Goal: Information Seeking & Learning: Learn about a topic

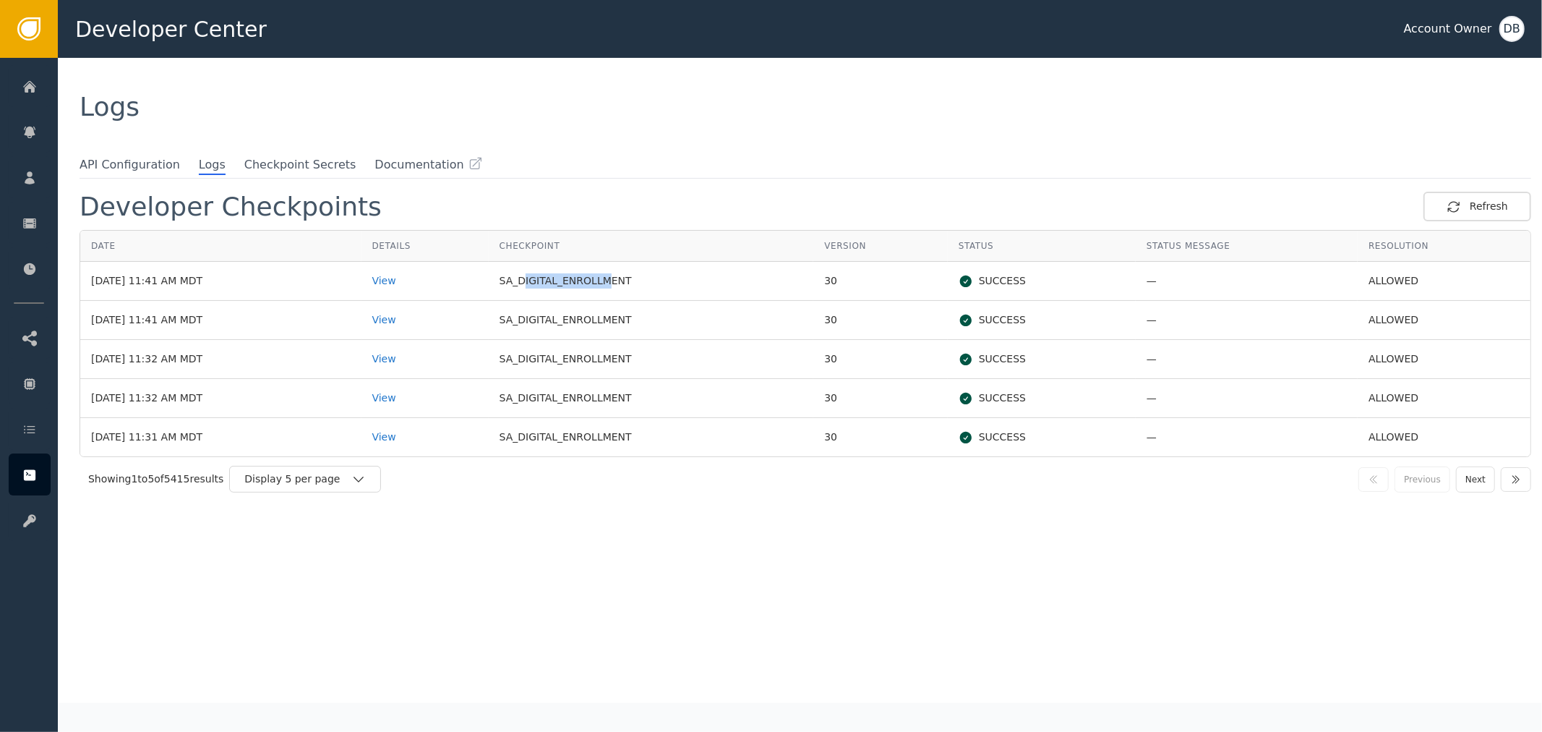
drag, startPoint x: 547, startPoint y: 280, endPoint x: 630, endPoint y: 264, distance: 84.7
click at [628, 265] on td "SA_DIGITAL_ENROLLMENT" at bounding box center [651, 281] width 325 height 39
click at [602, 284] on td "SA_DIGITAL_ENROLLMENT" at bounding box center [651, 281] width 325 height 39
click at [416, 280] on div "View" at bounding box center [425, 280] width 106 height 15
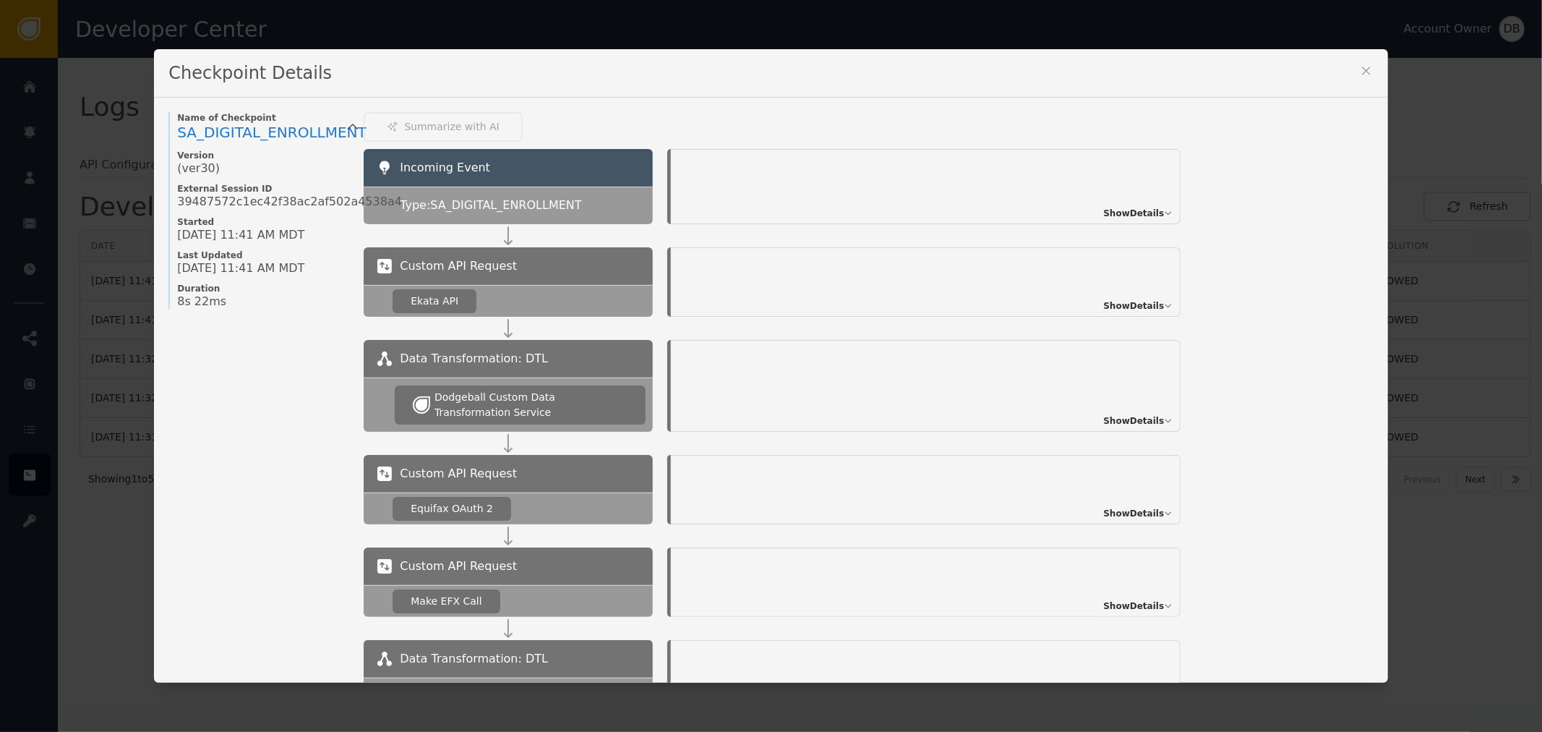
click at [1121, 208] on span "Show Details" at bounding box center [1133, 213] width 61 height 13
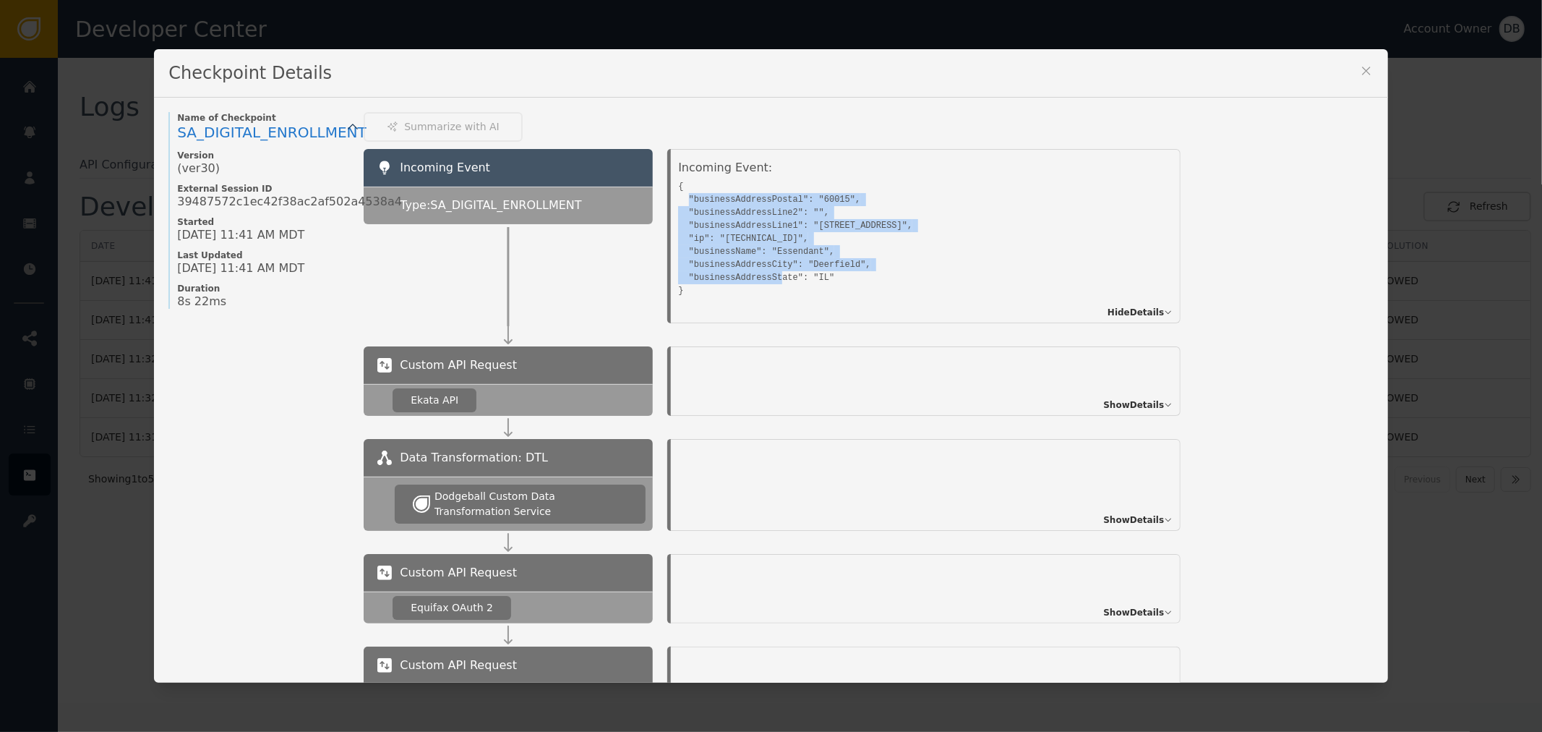
drag, startPoint x: 832, startPoint y: 273, endPoint x: 682, endPoint y: 204, distance: 165.6
click at [682, 204] on pre "{ "businessAddressPostal": "60015", "businessAddressLine2": "", "businessAddres…" at bounding box center [909, 236] width 463 height 121
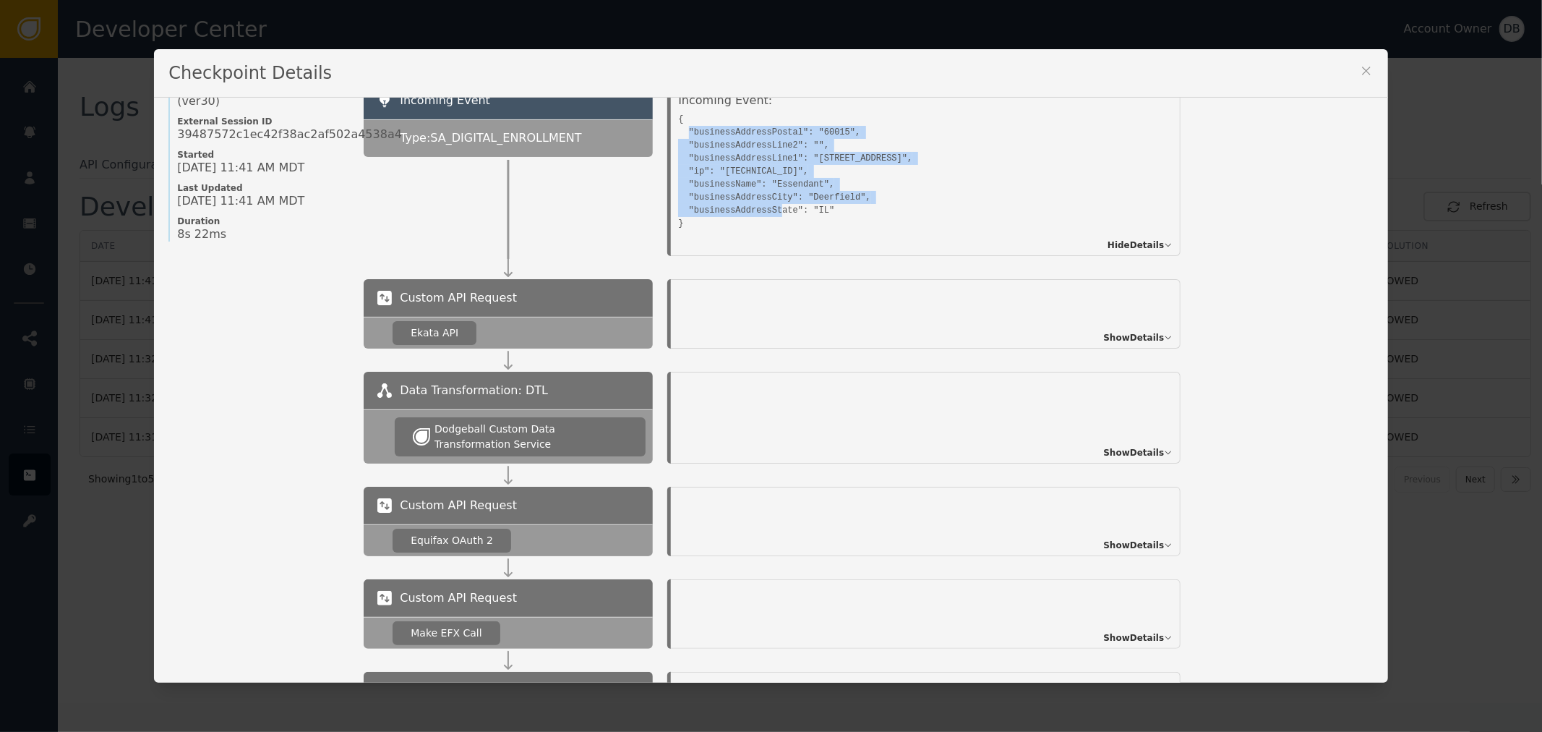
scroll to position [25, 0]
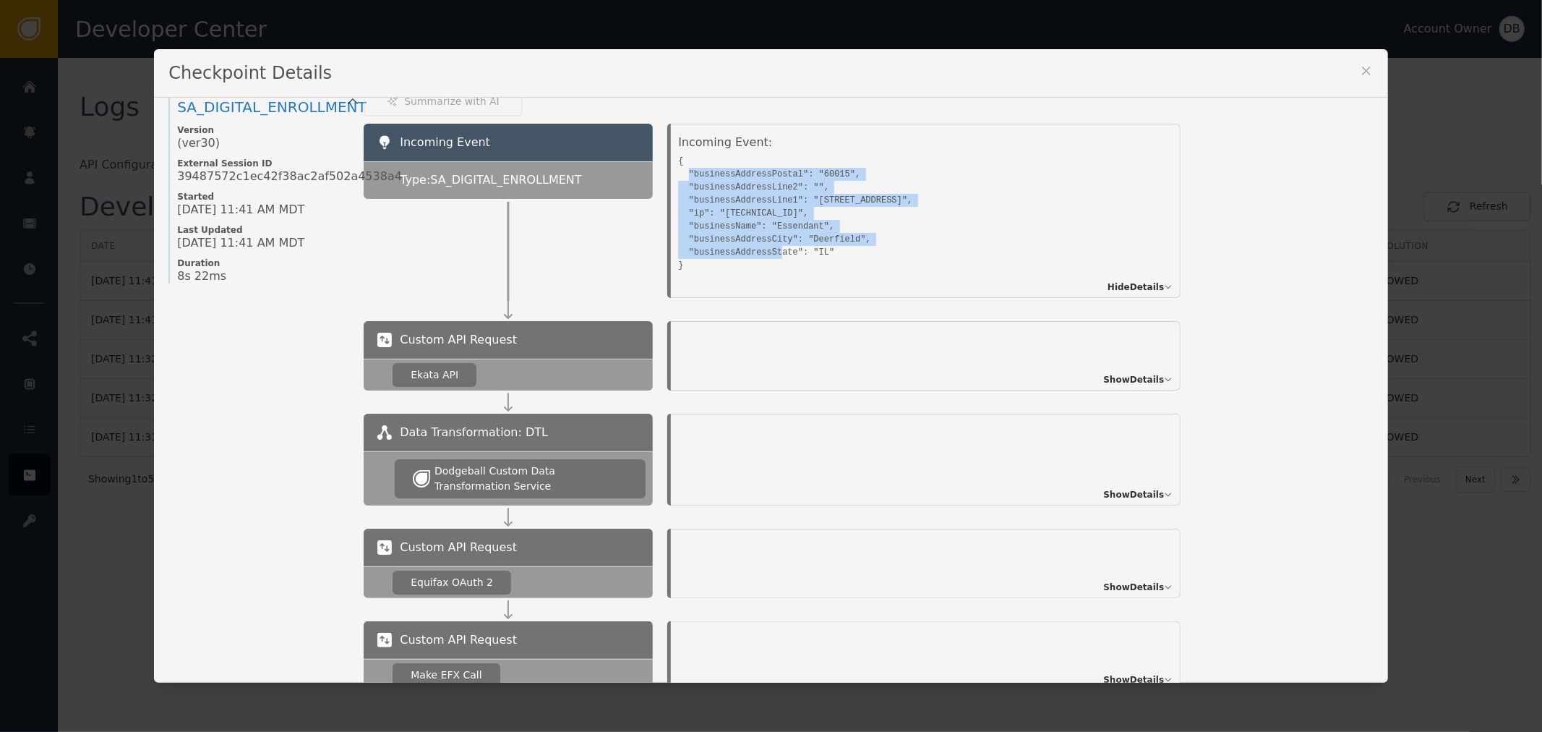
click at [967, 218] on pre "{ "businessAddressPostal": "60015", "businessAddressLine2": "", "businessAddres…" at bounding box center [909, 211] width 463 height 121
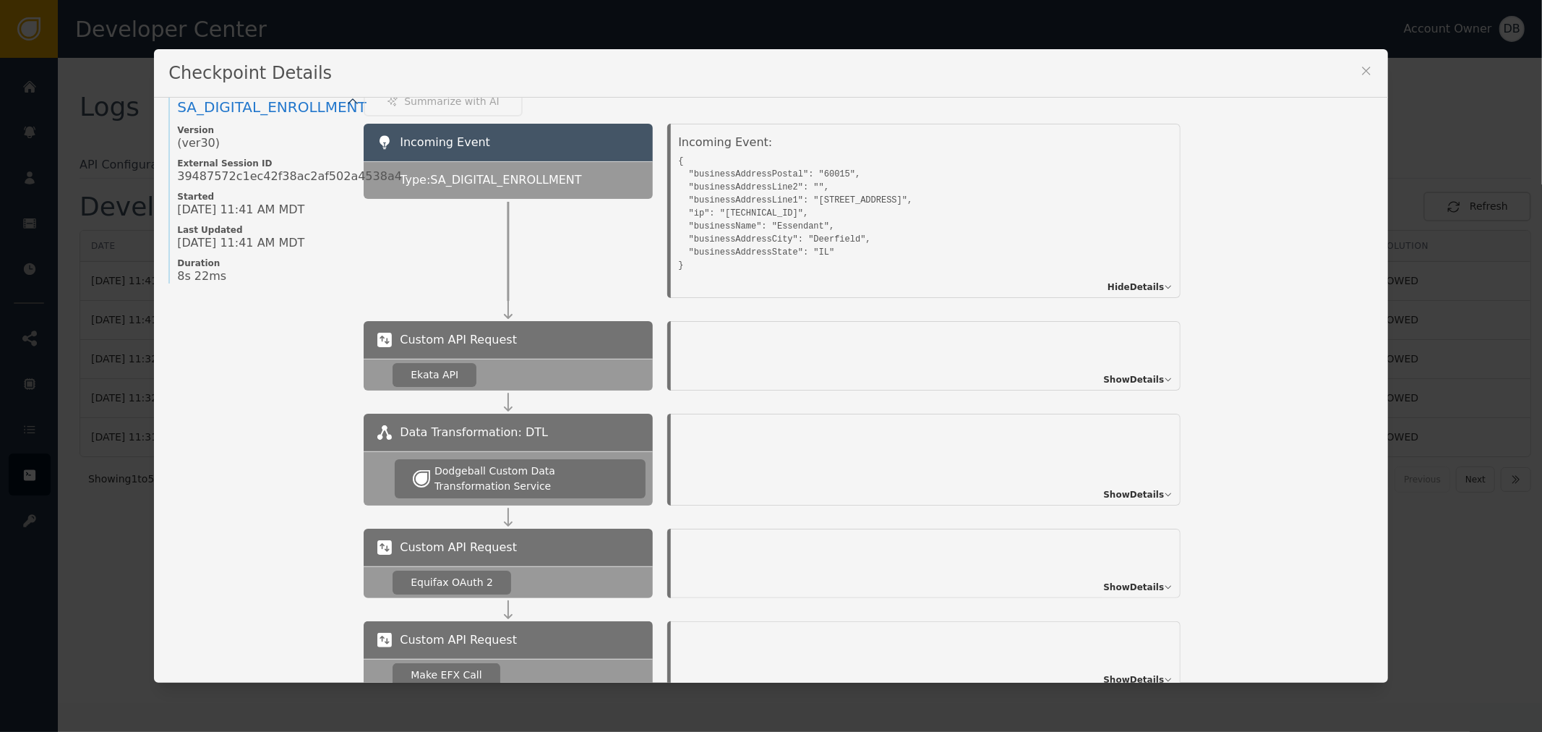
click at [1296, 92] on div "Checkpoint Details" at bounding box center [771, 73] width 1234 height 48
click at [1367, 69] on icon at bounding box center [1366, 71] width 14 height 14
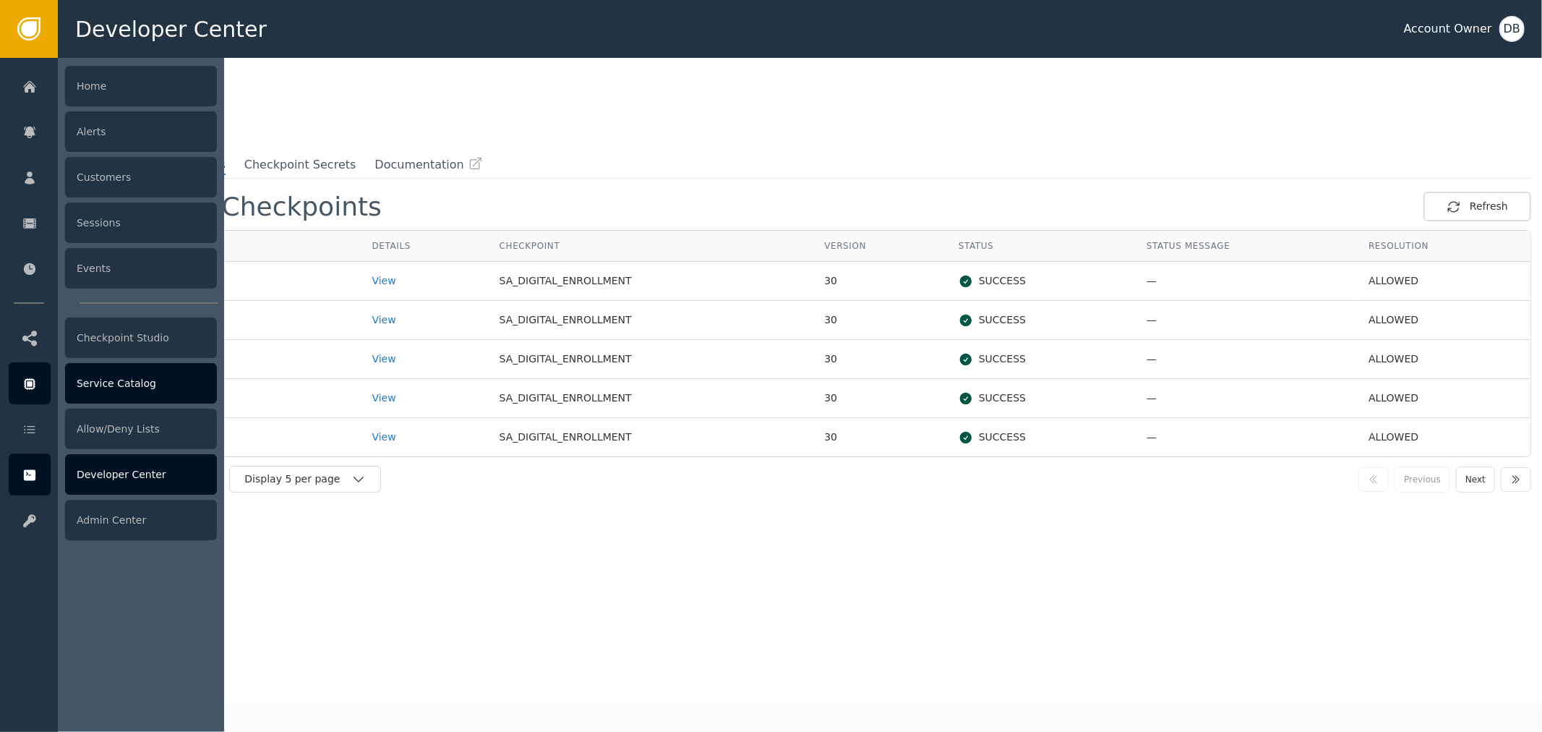
click at [118, 388] on div "Service Catalog" at bounding box center [141, 383] width 152 height 40
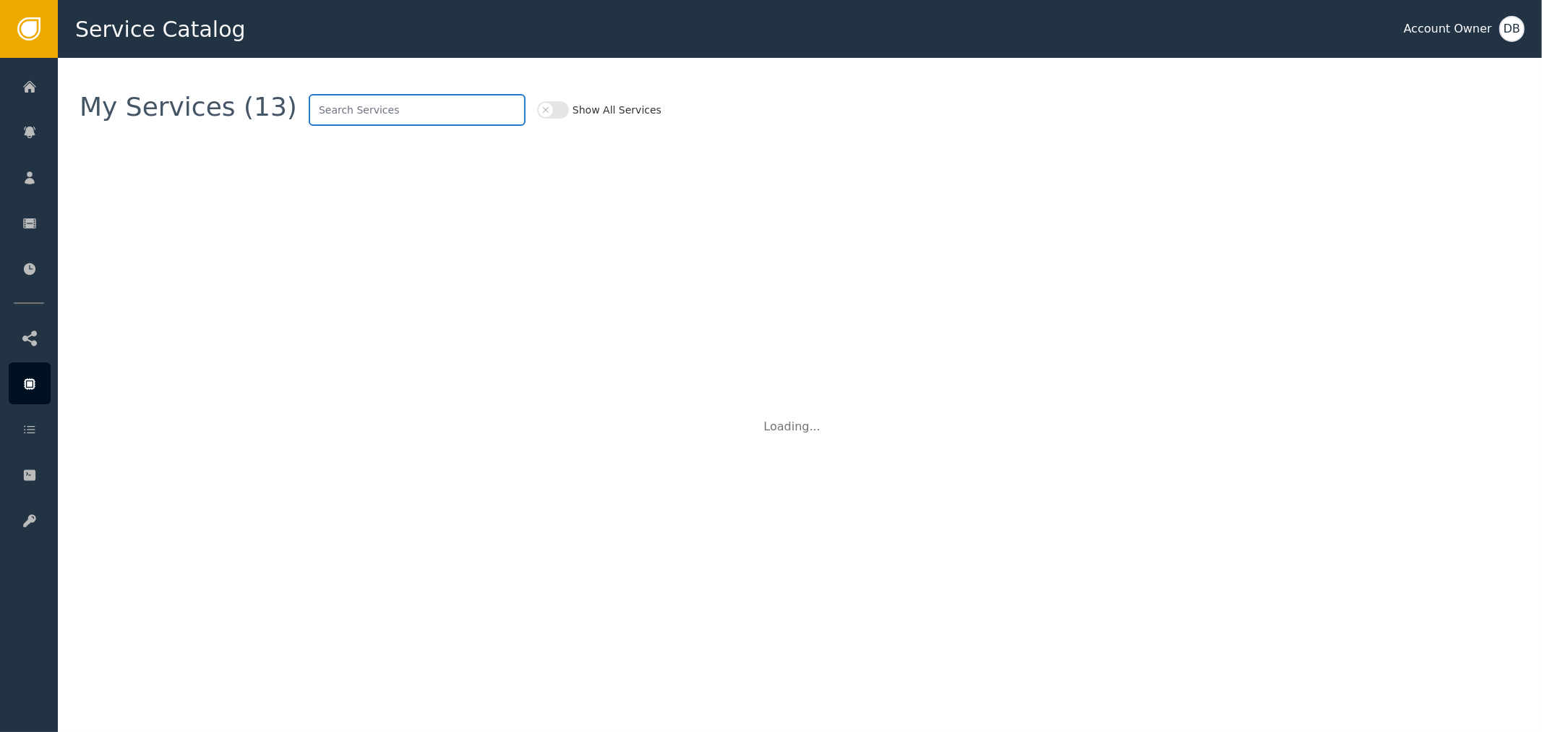
click at [414, 103] on input "text" at bounding box center [417, 110] width 217 height 32
type input "zoom"
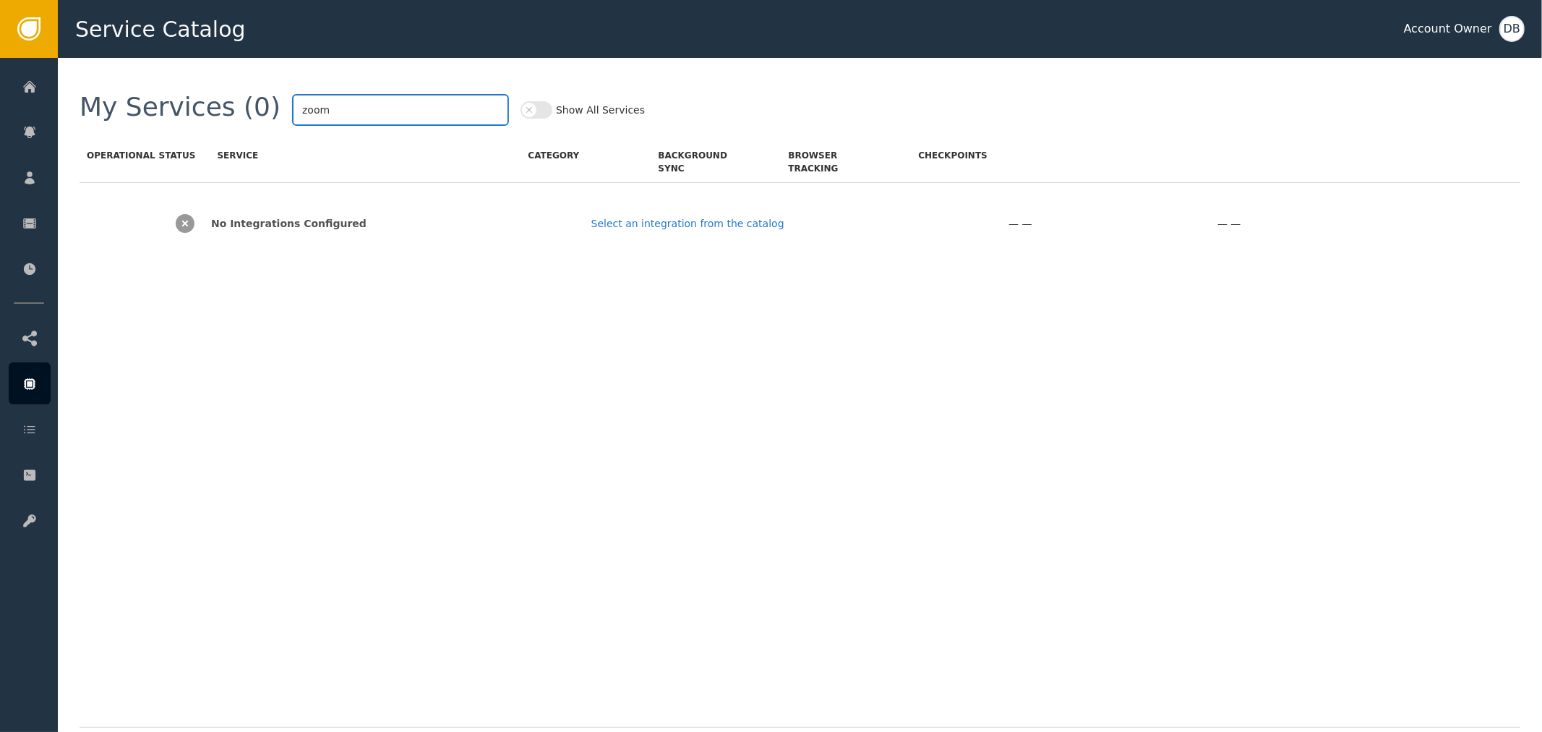
drag, startPoint x: 414, startPoint y: 103, endPoint x: 258, endPoint y: 103, distance: 155.5
click at [292, 103] on input "zoom" at bounding box center [400, 110] width 217 height 32
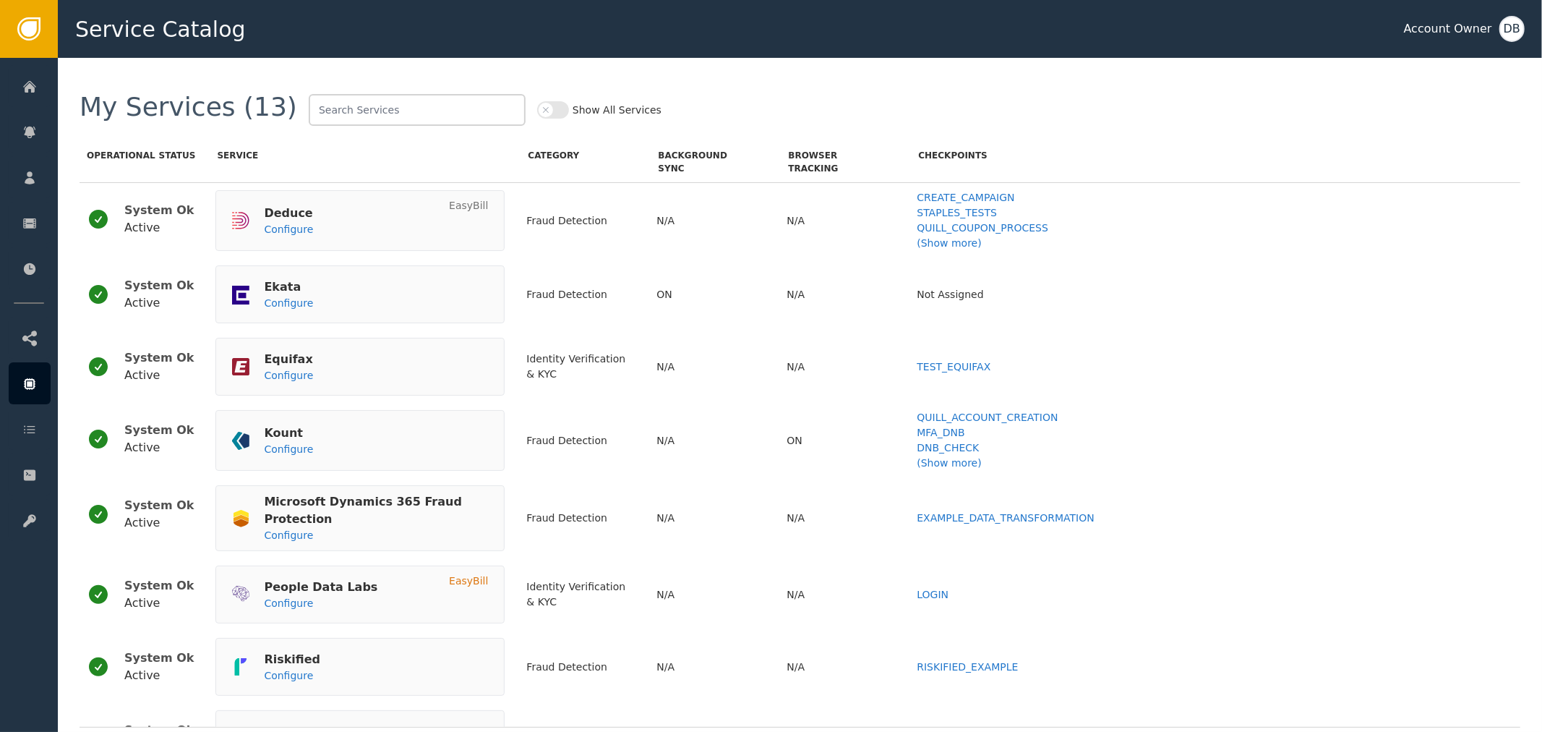
click at [537, 106] on button "Show All Services" at bounding box center [553, 109] width 32 height 17
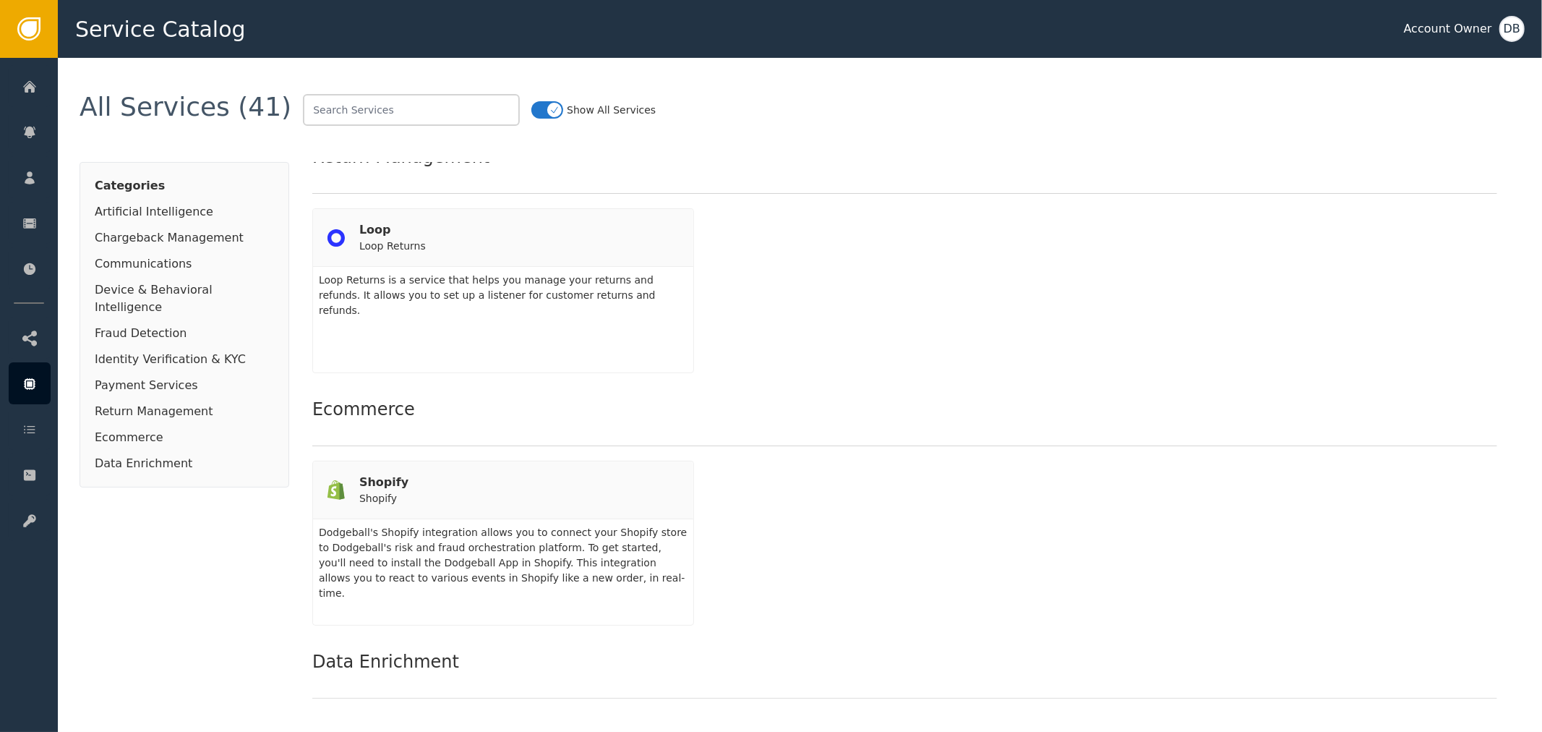
scroll to position [3695, 0]
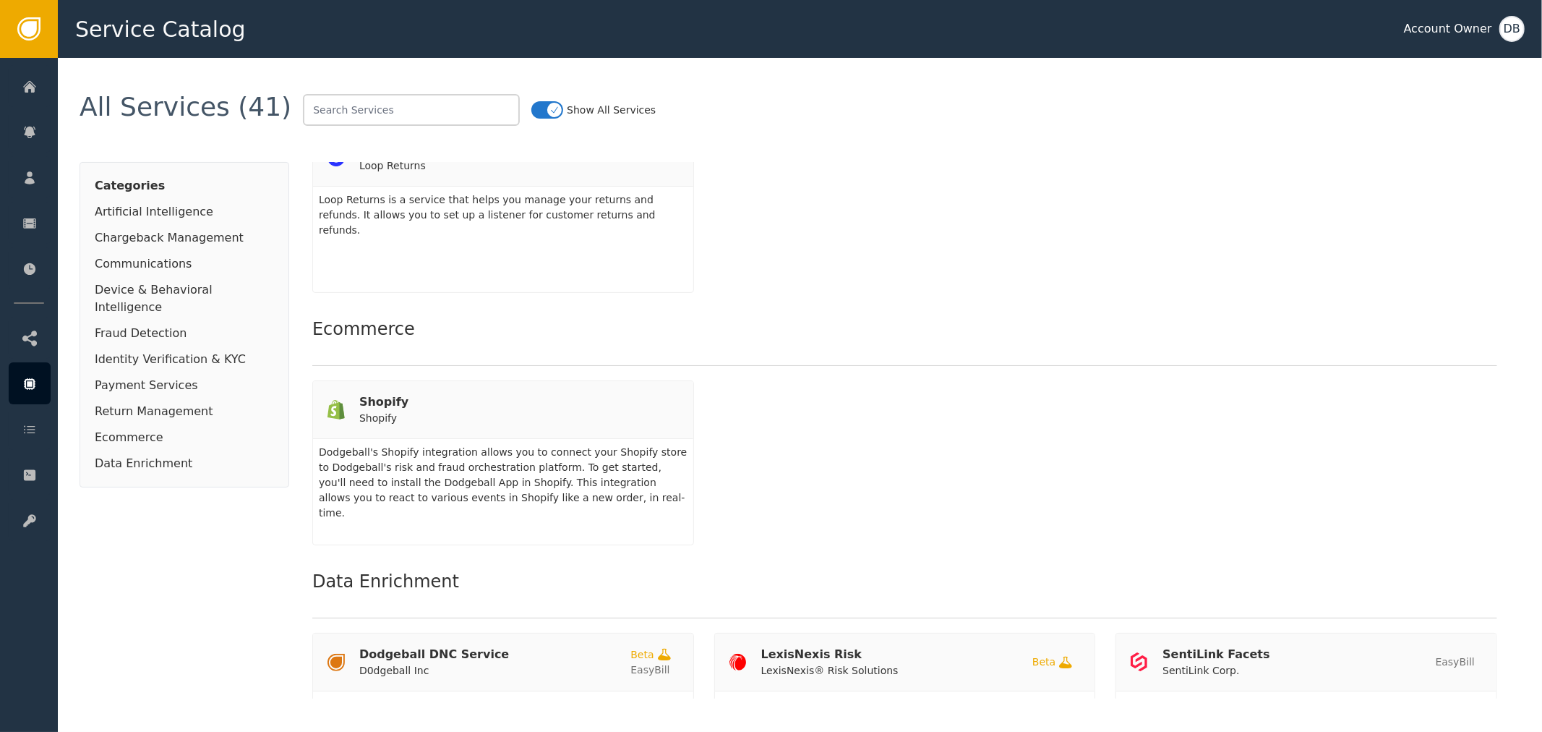
click at [934, 385] on div "Shopify Shopify Dodgeball's Shopify integration allows you to connect your Shop…" at bounding box center [904, 462] width 1185 height 165
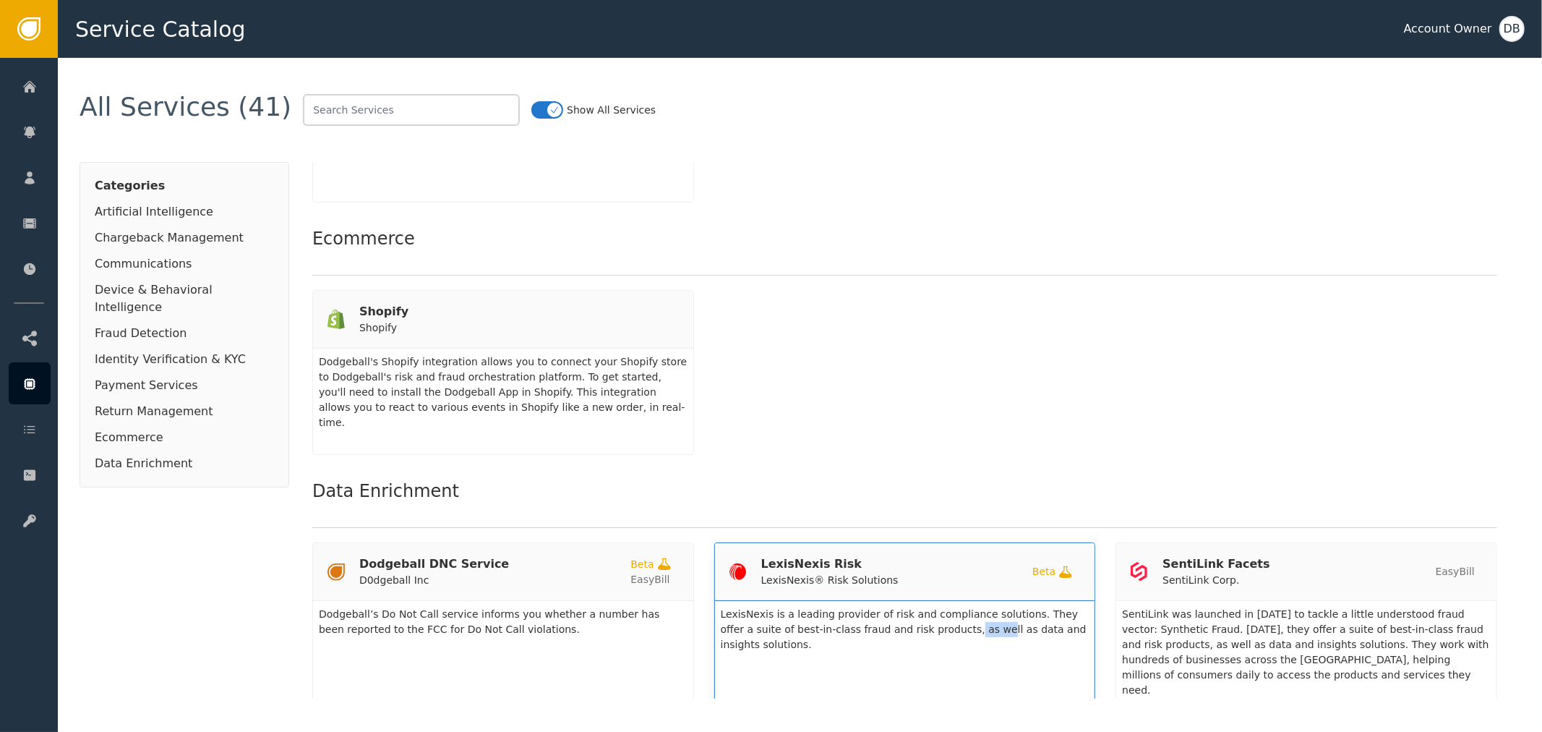
drag, startPoint x: 871, startPoint y: 596, endPoint x: 895, endPoint y: 596, distance: 24.6
click at [895, 608] on span "LexisNexis is a leading provider of risk and compliance solutions. They offer a…" at bounding box center [904, 629] width 366 height 42
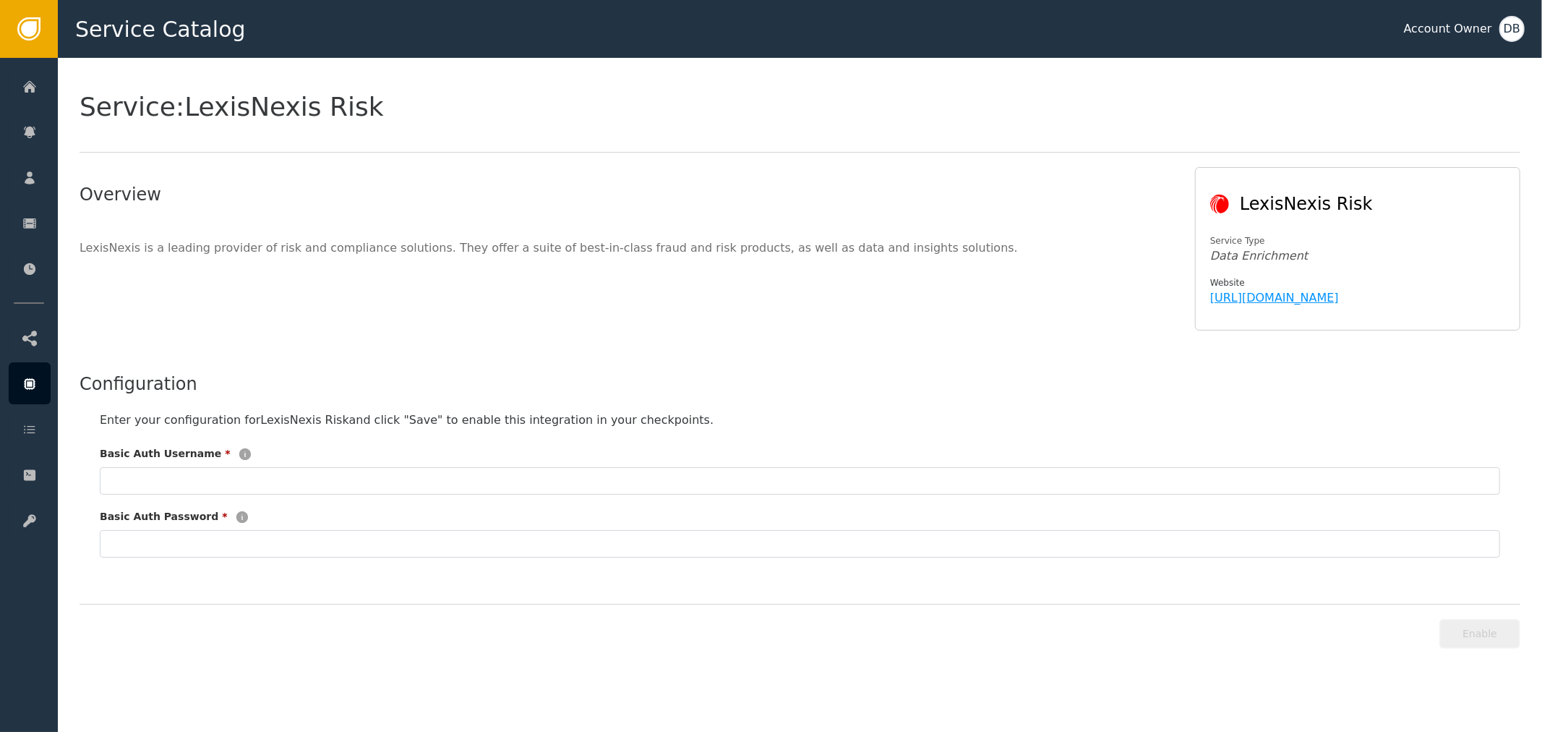
click at [1263, 302] on link "[URL][DOMAIN_NAME]" at bounding box center [1274, 298] width 129 height 14
